Goal: Task Accomplishment & Management: Manage account settings

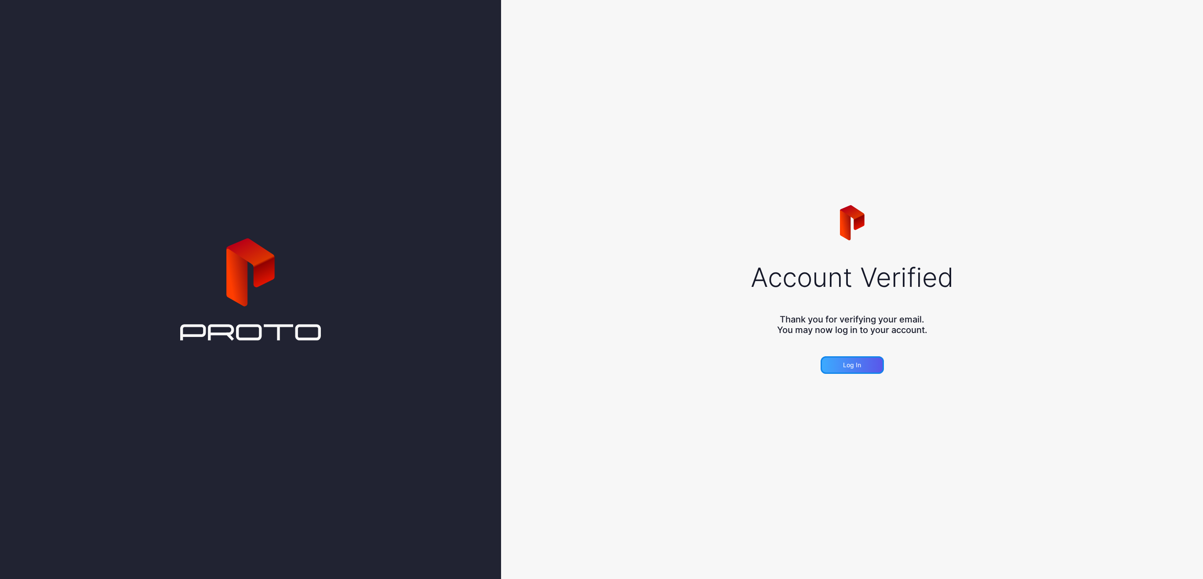
click at [863, 369] on div "Log in" at bounding box center [852, 365] width 63 height 18
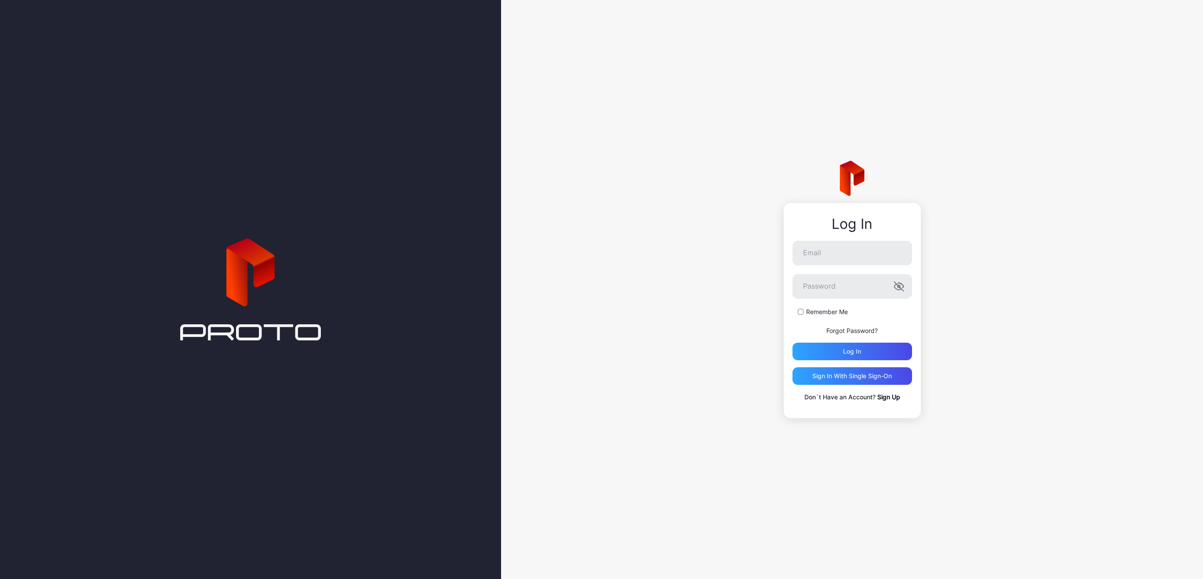
click at [869, 331] on link "Forgot Password?" at bounding box center [851, 330] width 51 height 7
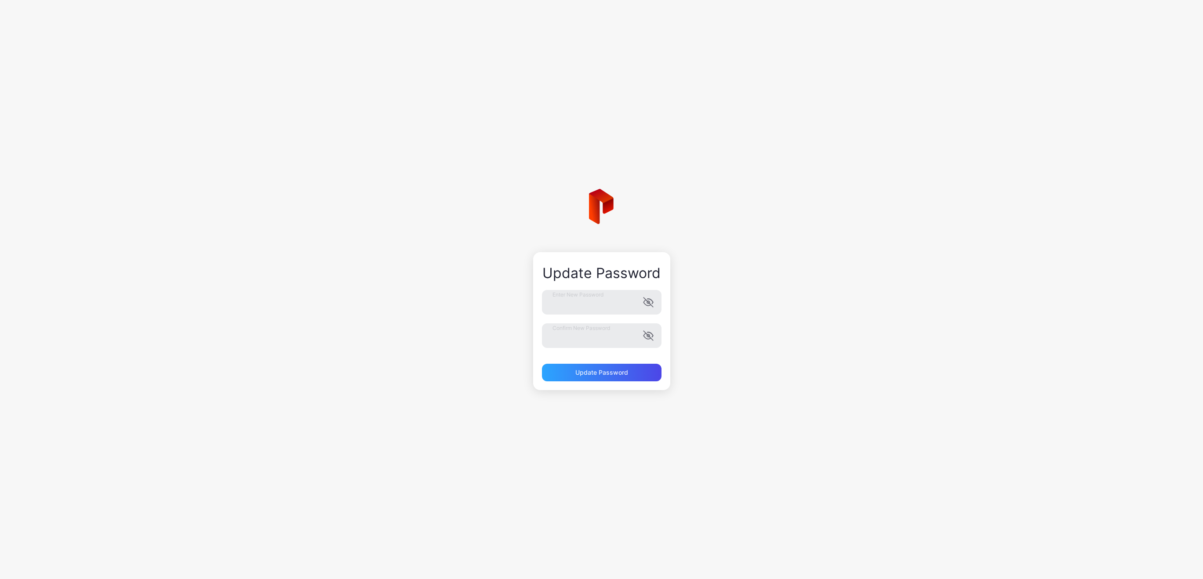
click at [782, 273] on div "Update Password Enter New Password Confirm New Password Update Password" at bounding box center [601, 289] width 1203 height 579
click at [625, 373] on div "Update Password" at bounding box center [601, 372] width 53 height 7
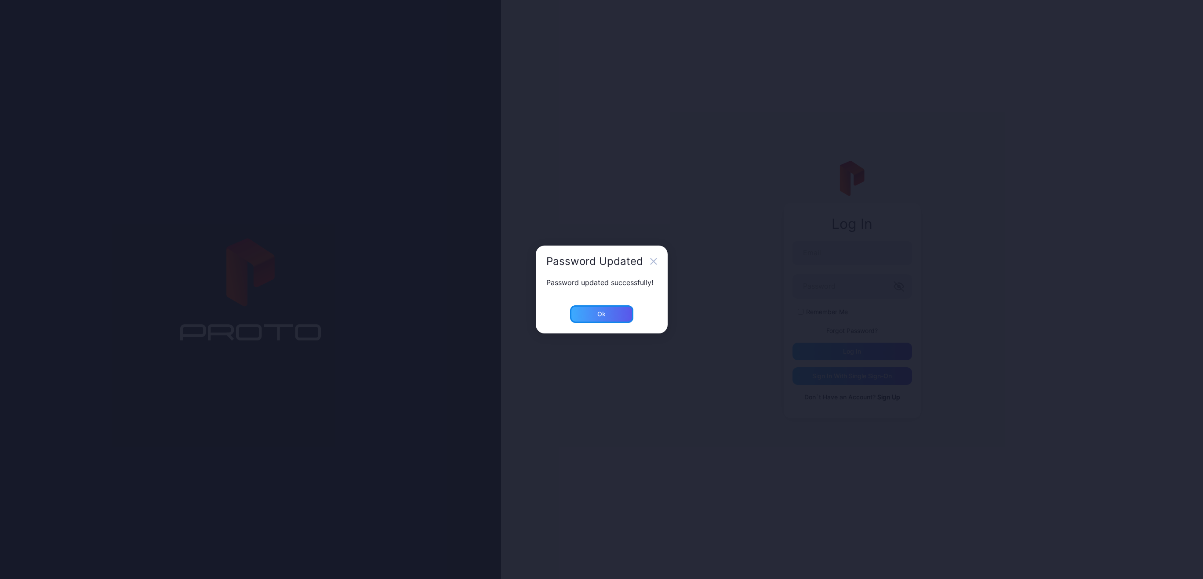
click at [616, 315] on div "Ok" at bounding box center [601, 314] width 63 height 18
